Goal: Communication & Community: Share content

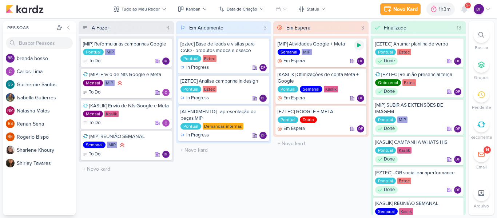
click at [362, 46] on div at bounding box center [359, 45] width 10 height 10
click at [362, 44] on div at bounding box center [359, 45] width 10 height 10
click at [240, 52] on div "[eztec] Base de leads e visitas para CAIO - produtos mooca e osasco" at bounding box center [223, 47] width 87 height 13
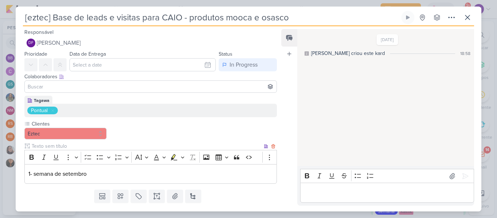
click at [131, 182] on div "1- semana de setembro" at bounding box center [150, 174] width 252 height 20
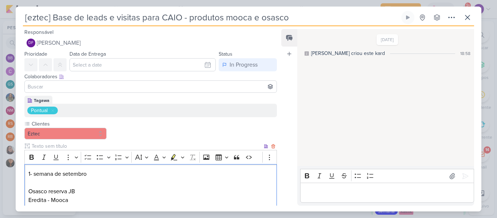
click at [85, 203] on p "1- semana de setembro Osasco reserva JB Eredita - Mooca" at bounding box center [150, 186] width 244 height 35
click at [135, 193] on p "1- semana de setembro [GEOGRAPHIC_DATA] JB, [GEOGRAPHIC_DATA] Eredita - [GEOGRA…" at bounding box center [150, 186] width 244 height 35
click at [89, 200] on p "1- semana de setembro [GEOGRAPHIC_DATA] JB, [GEOGRAPHIC_DATA] Eredita - [GEOGRA…" at bounding box center [150, 186] width 244 height 35
click at [81, 201] on p "1- semana de setembro [GEOGRAPHIC_DATA] JB, [GEOGRAPHIC_DATA] Eredita - [GEOGRA…" at bounding box center [150, 186] width 244 height 35
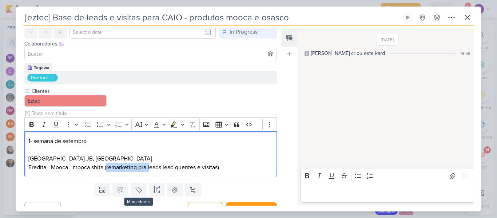
scroll to position [35, 0]
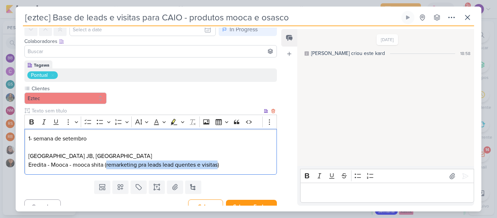
drag, startPoint x: 107, startPoint y: 200, endPoint x: 218, endPoint y: 161, distance: 117.1
click at [218, 161] on p "1- semana de setembro [GEOGRAPHIC_DATA] JB, [GEOGRAPHIC_DATA] Eredita - [GEOGRA…" at bounding box center [150, 151] width 244 height 35
click at [156, 164] on p "1- semana de setembro [GEOGRAPHIC_DATA] JB, [GEOGRAPHIC_DATA] Eredita - [GEOGRA…" at bounding box center [150, 151] width 244 height 35
drag, startPoint x: 106, startPoint y: 164, endPoint x: 218, endPoint y: 164, distance: 112.0
click at [218, 164] on p "1- semana de setembro [GEOGRAPHIC_DATA] JB, [GEOGRAPHIC_DATA] Eredita - [GEOGRA…" at bounding box center [150, 151] width 244 height 35
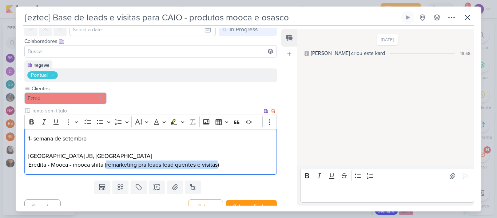
copy p "remarketing pra leads lead quentes e visitas"
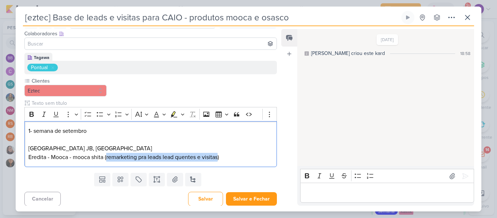
scroll to position [45, 0]
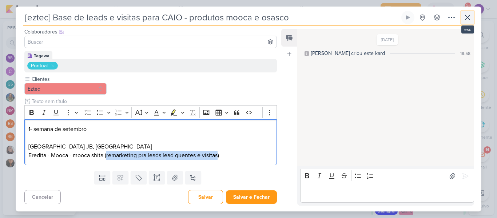
click at [466, 17] on icon at bounding box center [467, 17] width 9 height 9
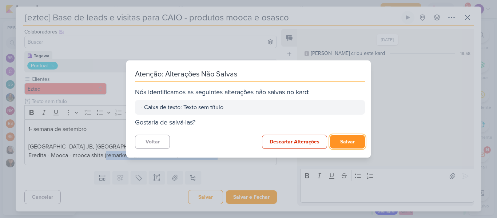
click at [348, 141] on button "Salvar" at bounding box center [347, 141] width 35 height 13
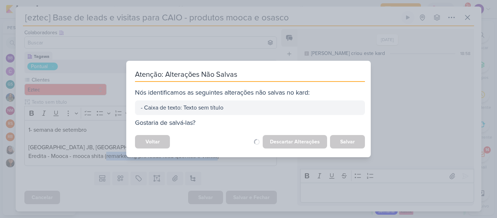
scroll to position [44, 0]
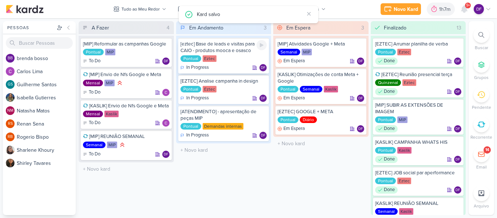
click at [223, 54] on div "[eztec] Base de leads e visitas para CAIO - produtos mooca e osasco Pontual Ezt…" at bounding box center [223, 56] width 91 height 36
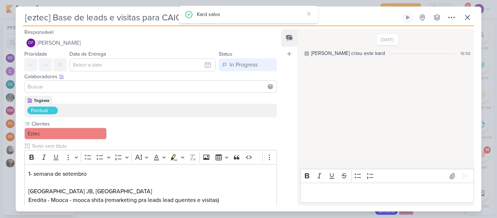
click at [363, 195] on p "Editor editing area: main" at bounding box center [387, 192] width 166 height 9
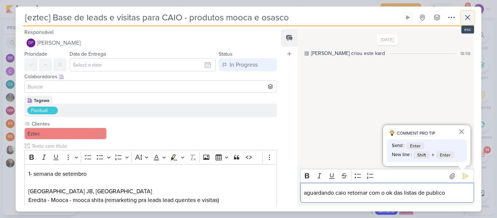
click at [465, 17] on icon at bounding box center [467, 17] width 9 height 9
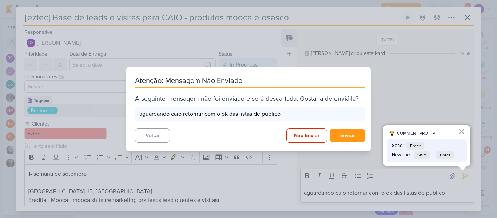
click at [361, 64] on div "Atenção: Mensagem Não Enviado A seguinte mensagem não foi enviado e será descar…" at bounding box center [248, 109] width 497 height 218
click at [155, 138] on button "Voltar" at bounding box center [152, 135] width 35 height 14
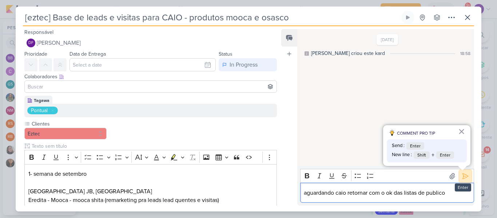
click at [463, 179] on icon at bounding box center [464, 175] width 7 height 7
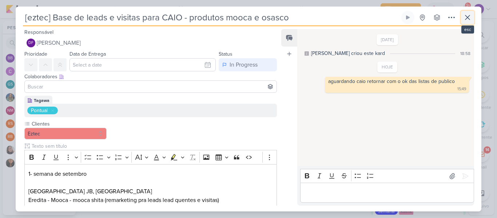
click at [471, 19] on icon at bounding box center [467, 17] width 9 height 9
